Goal: Information Seeking & Learning: Learn about a topic

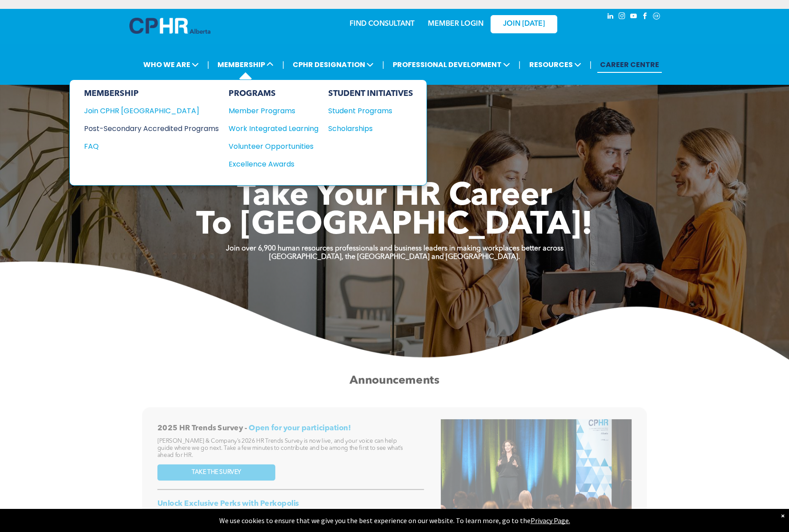
click at [178, 128] on div "Post-Secondary Accredited Programs" at bounding box center [144, 128] width 121 height 11
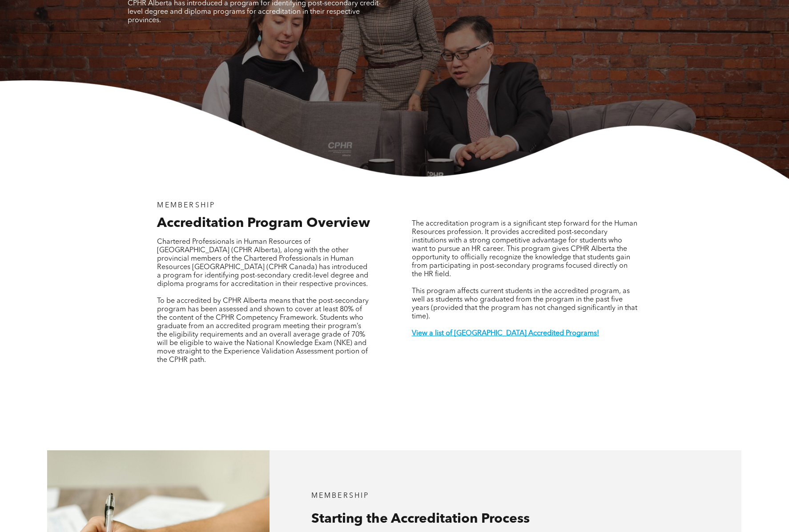
scroll to position [142, 0]
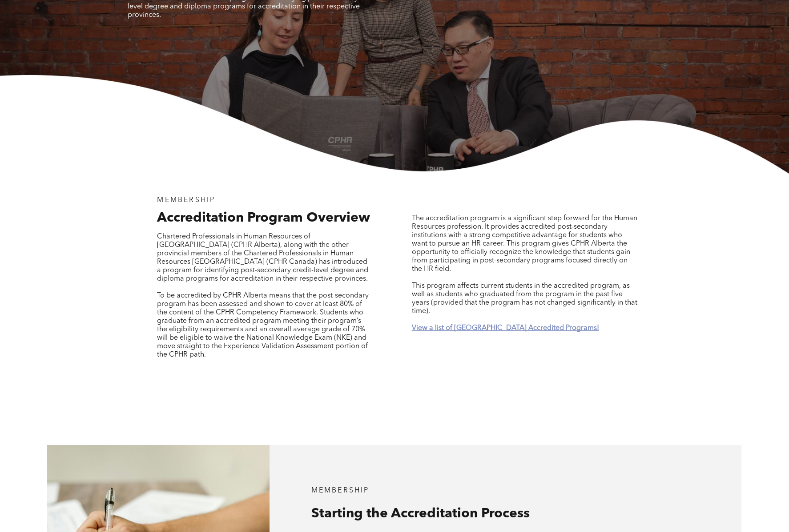
click at [448, 325] on strong "View a list of [GEOGRAPHIC_DATA] Accredited Programs!" at bounding box center [505, 328] width 187 height 7
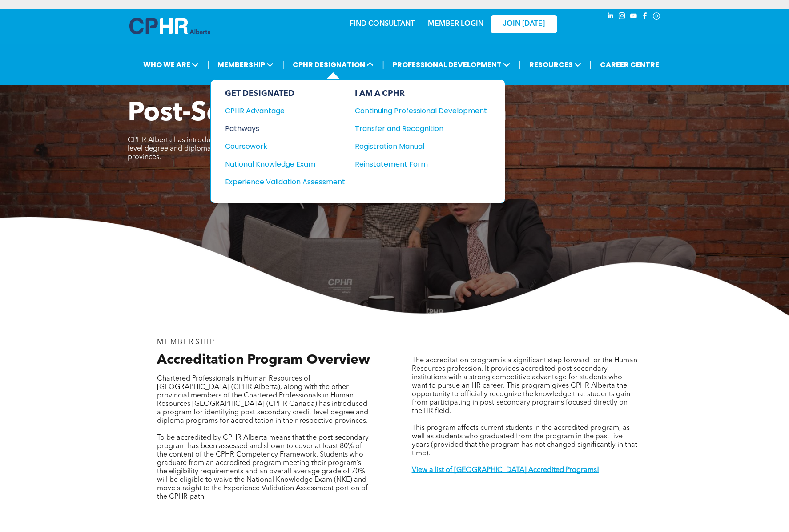
click at [240, 130] on div "Pathways" at bounding box center [279, 128] width 108 height 11
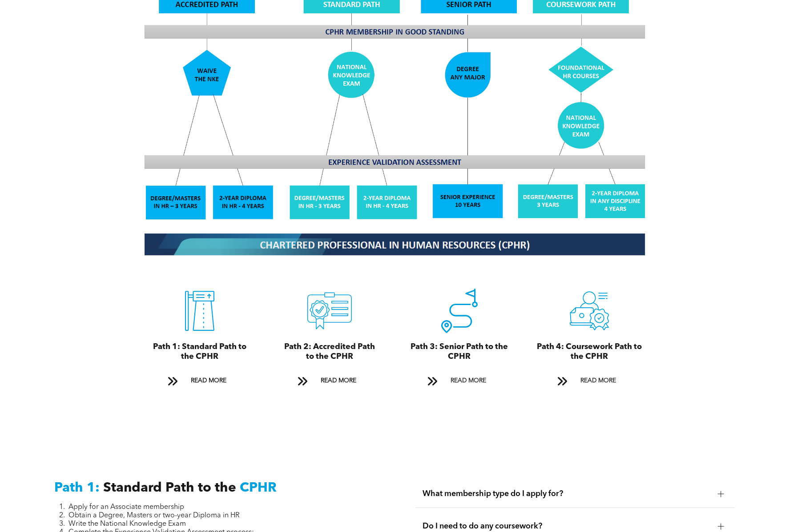
scroll to position [798, 0]
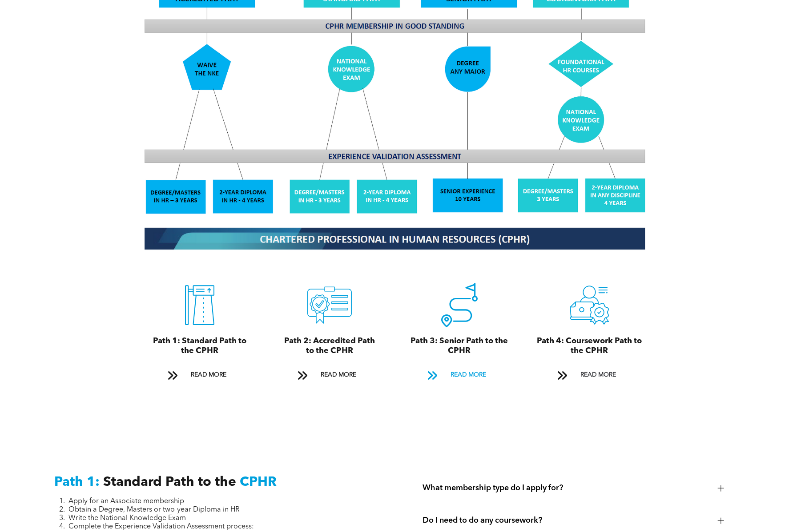
click at [468, 367] on span "READ MORE" at bounding box center [468, 375] width 42 height 16
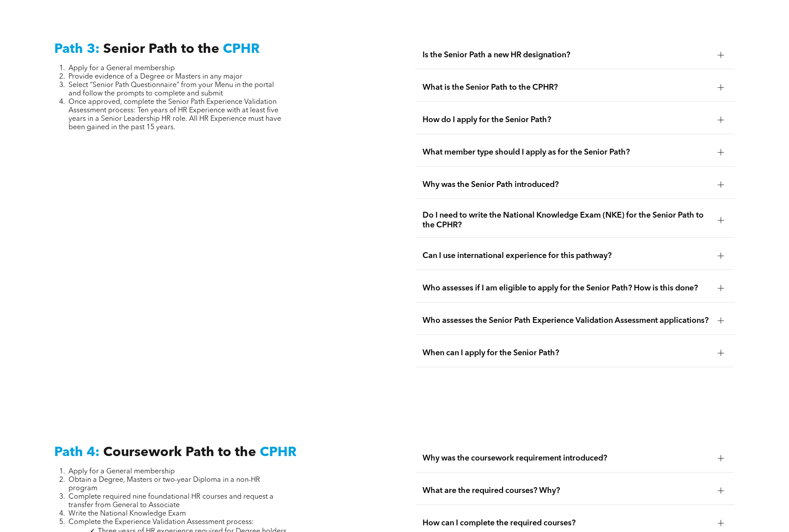
scroll to position [2231, 0]
click at [456, 54] on span "Is the Senior Path a new HR designation?" at bounding box center [566, 55] width 288 height 10
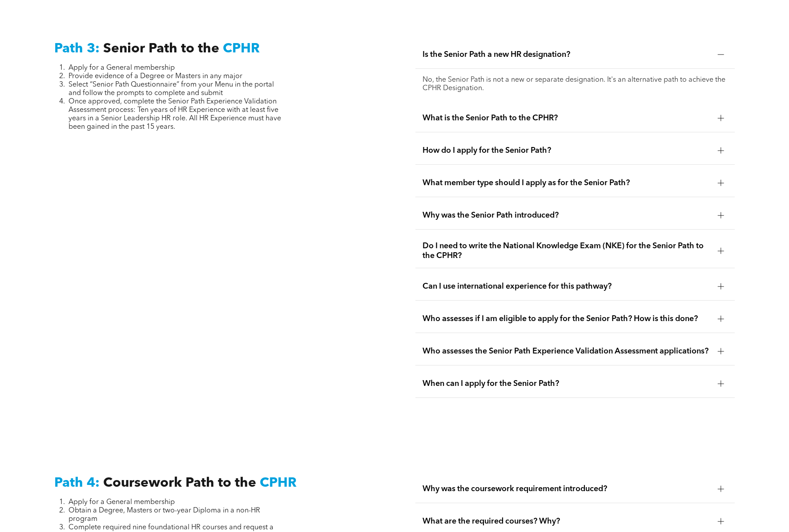
scroll to position [2235, 0]
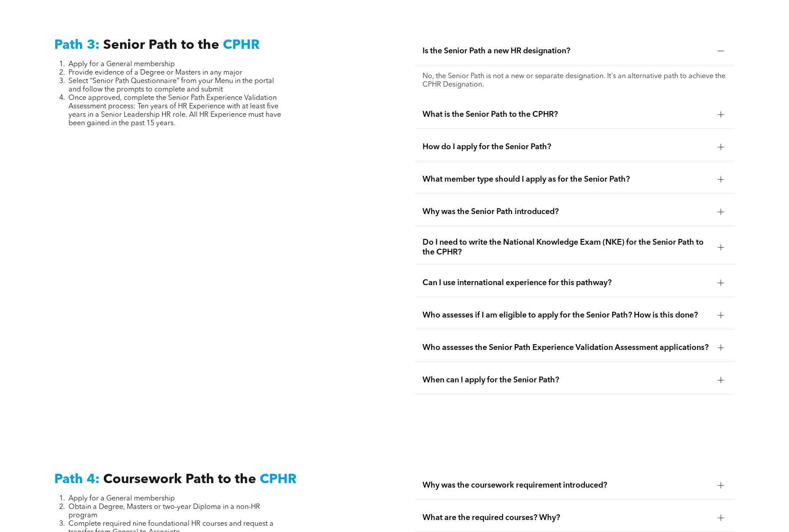
click at [450, 112] on span "What is the Senior Path to the CPHR?" at bounding box center [566, 115] width 288 height 10
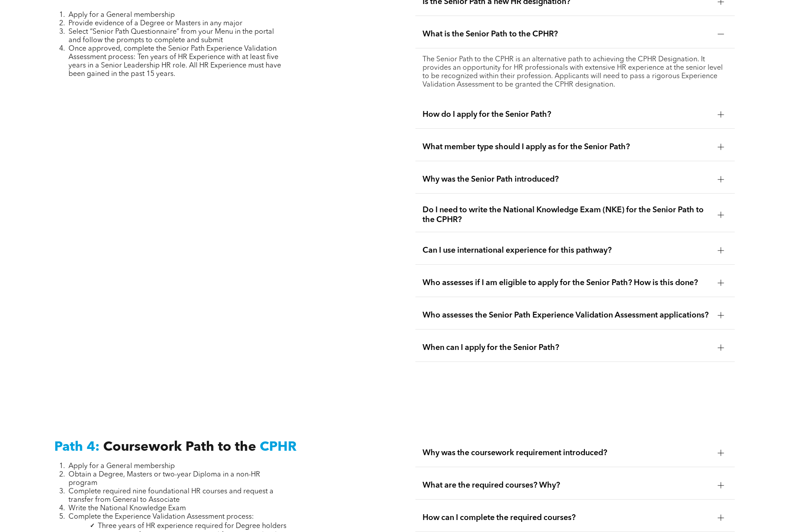
scroll to position [2287, 0]
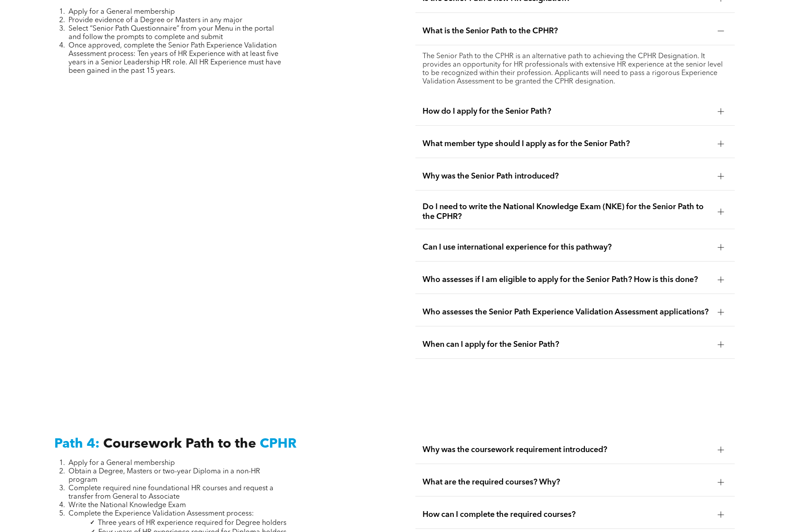
click at [459, 109] on span "How do I apply for the Senior Path?" at bounding box center [566, 112] width 288 height 10
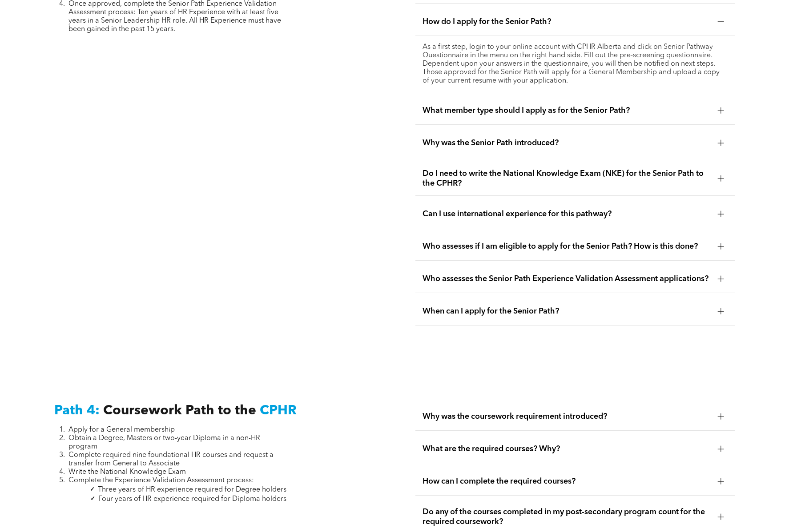
scroll to position [2334, 0]
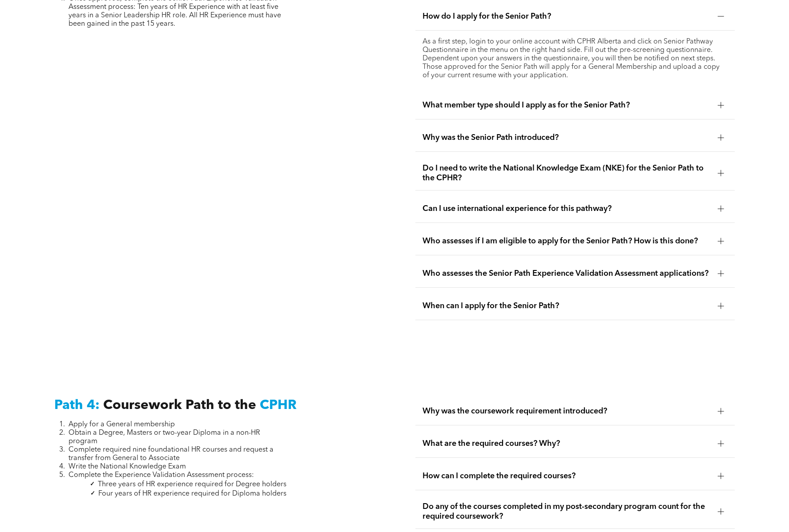
click at [459, 107] on span "What member type should I apply as for the Senior Path?" at bounding box center [566, 105] width 288 height 10
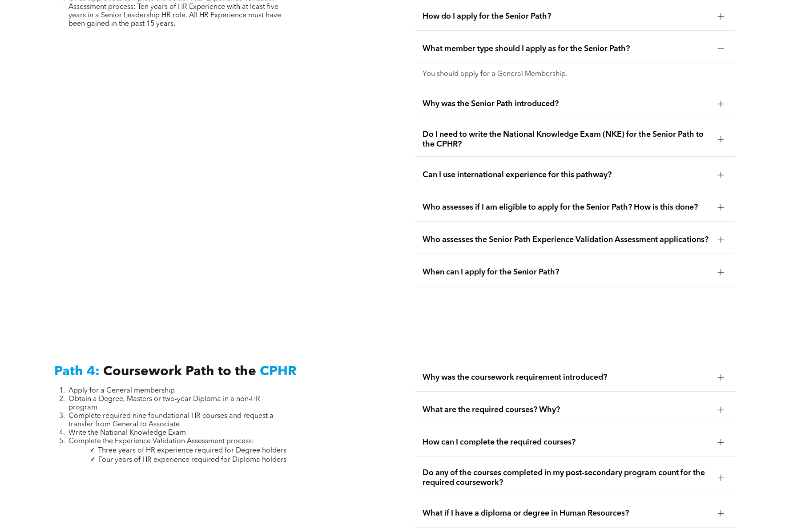
click at [459, 106] on span "Why was the Senior Path introduced?" at bounding box center [566, 104] width 288 height 10
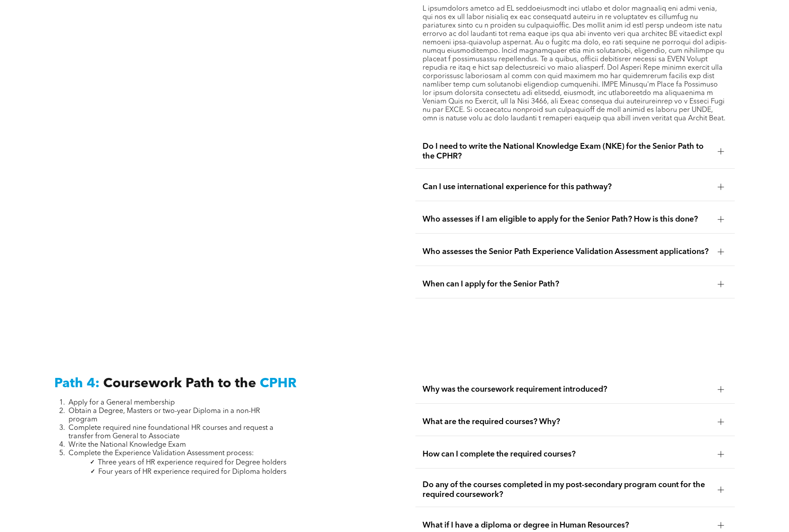
scroll to position [2436, 0]
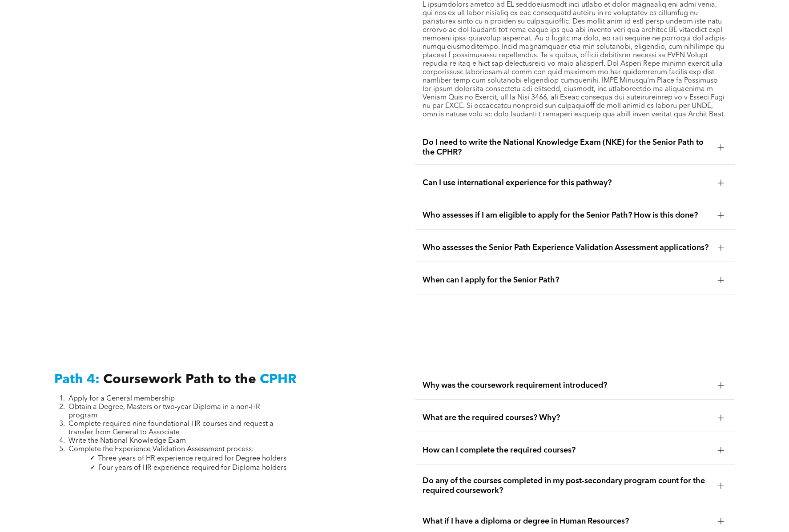
click at [446, 144] on span "Do I need to write the National Knowledge Exam (NKE) for the Senior Path to the…" at bounding box center [566, 148] width 288 height 20
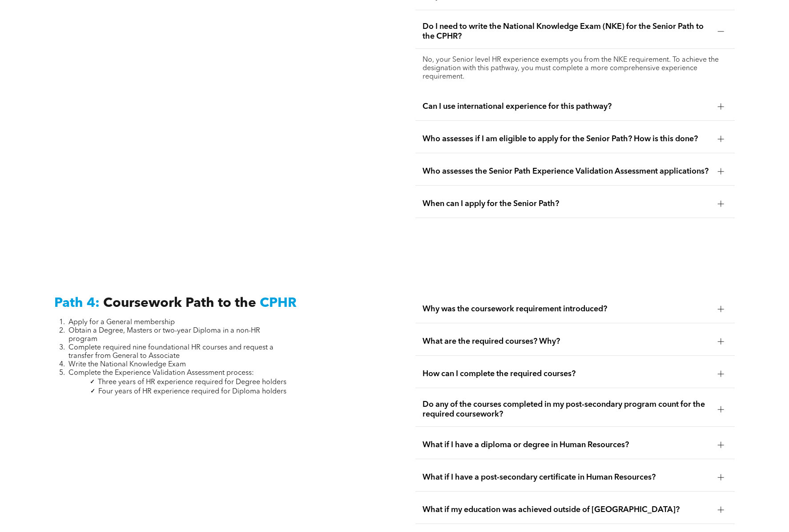
scroll to position [2419, 0]
click at [457, 103] on span "Can I use international experience for this pathway?" at bounding box center [566, 108] width 288 height 10
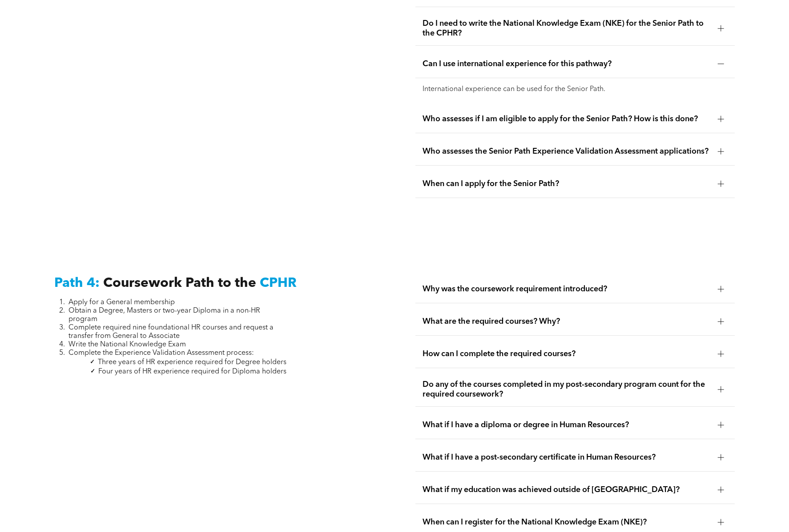
scroll to position [2425, 0]
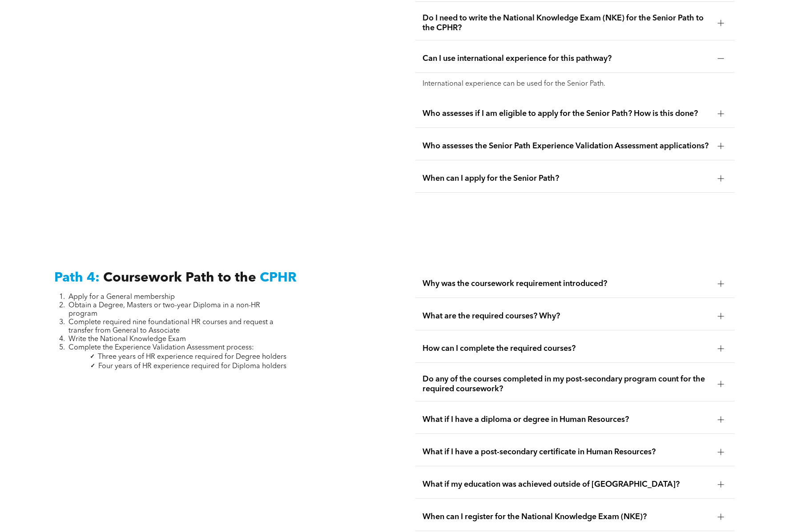
click at [452, 113] on span "Who assesses if I am eligible to apply for the Senior Path? How is this done?" at bounding box center [566, 114] width 288 height 10
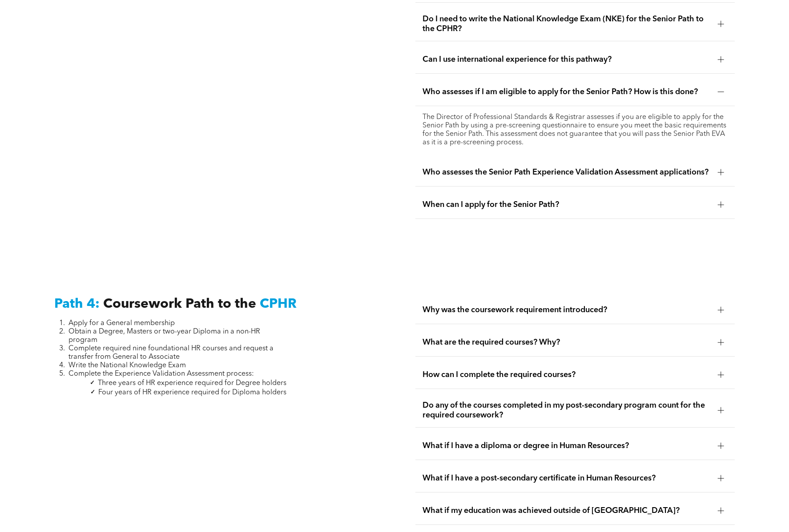
scroll to position [2427, 0]
click at [435, 178] on span "Who assesses the Senior Path Experience Validation Assessment applications?" at bounding box center [566, 173] width 288 height 10
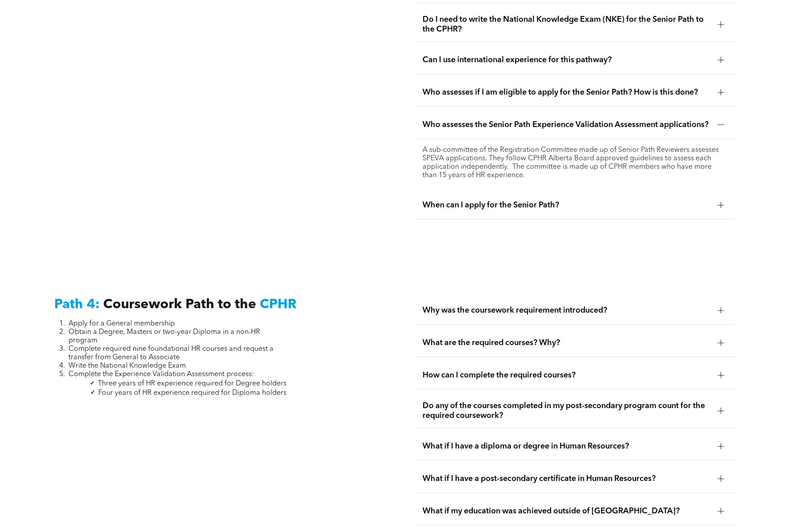
click at [440, 210] on span "When can I apply for the Senior Path?" at bounding box center [566, 205] width 288 height 10
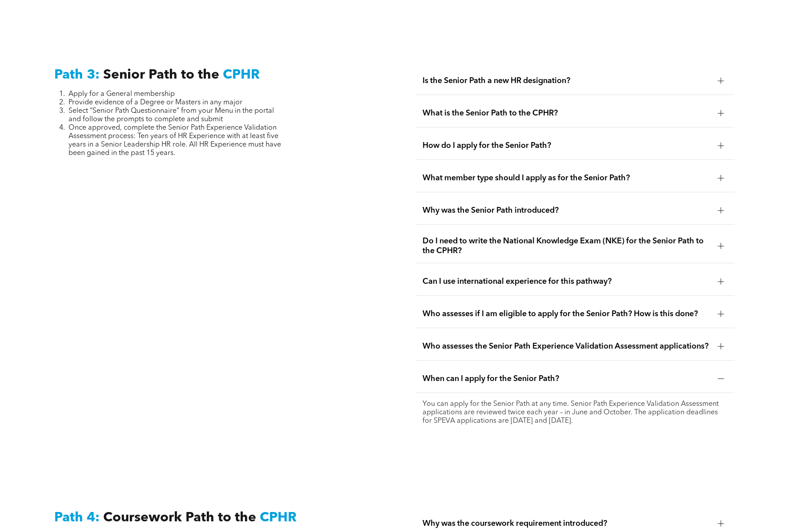
scroll to position [2206, 0]
click at [479, 140] on span "How do I apply for the Senior Path?" at bounding box center [566, 145] width 288 height 10
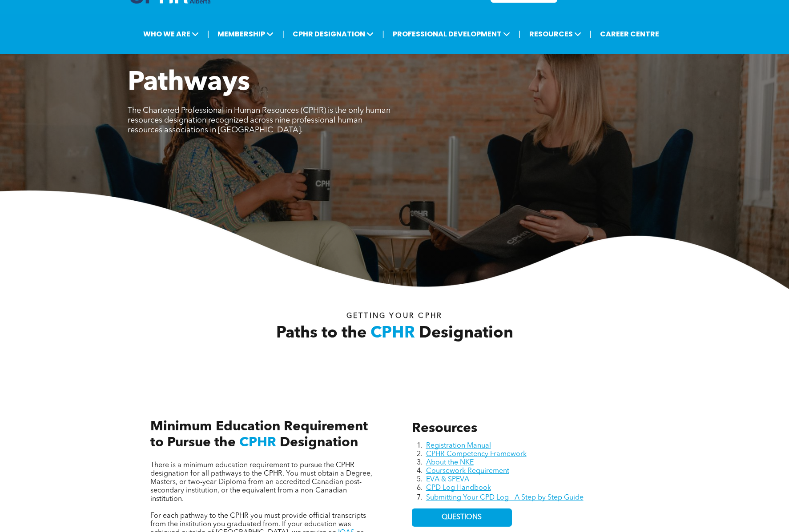
scroll to position [0, 0]
